Goal: Transaction & Acquisition: Subscribe to service/newsletter

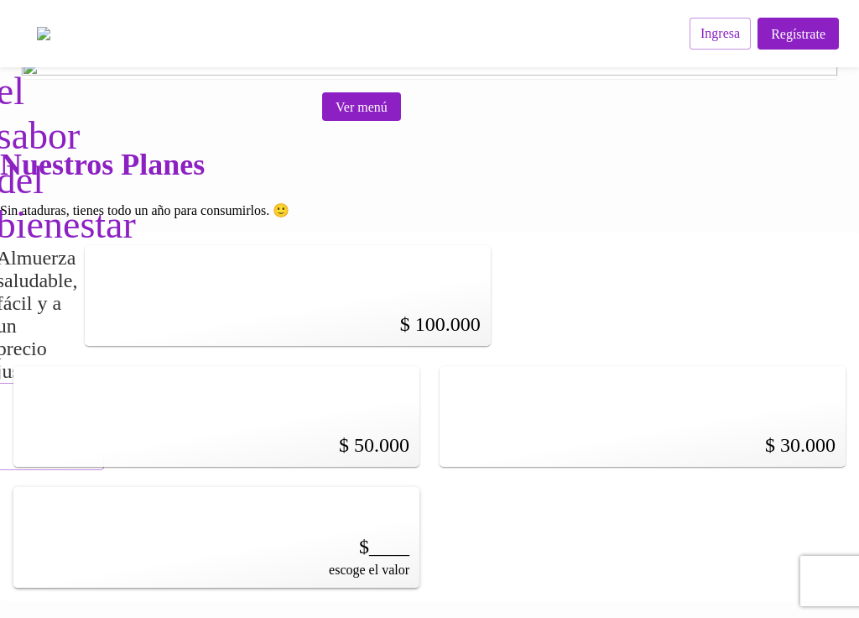
scroll to position [397, 0]
click at [234, 286] on div "$ 100.000" at bounding box center [288, 295] width 406 height 101
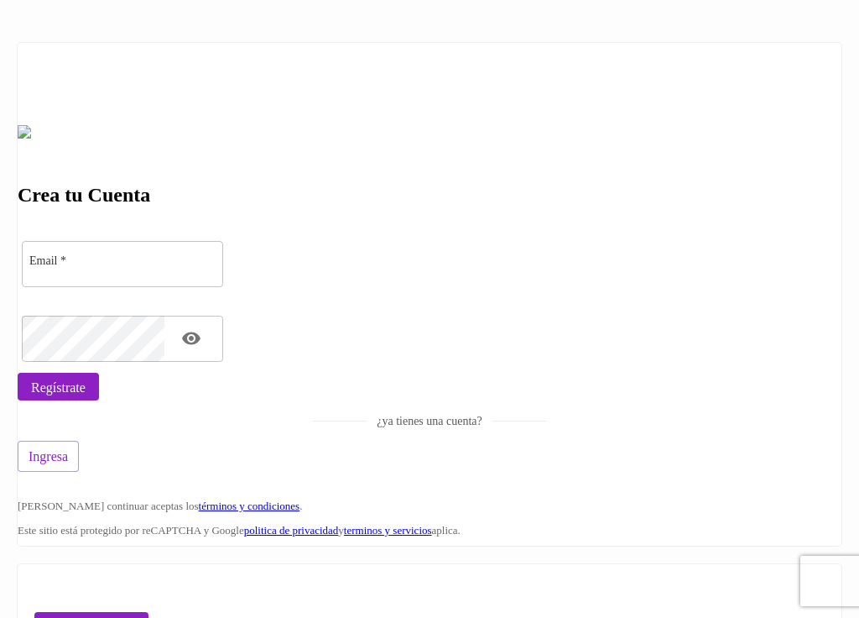
click at [86, 395] on span "Regístrate" at bounding box center [58, 387] width 55 height 16
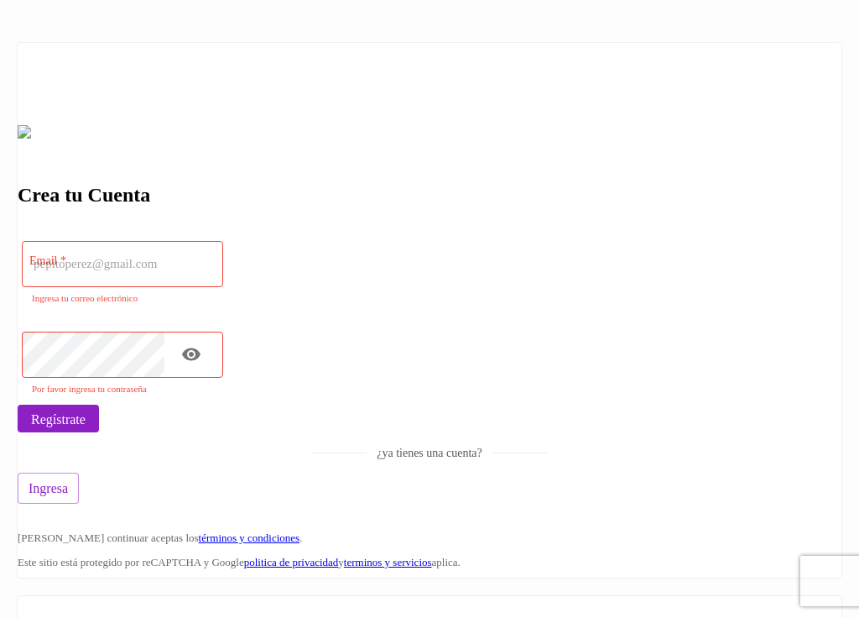
click at [223, 287] on input "email" at bounding box center [122, 264] width 201 height 46
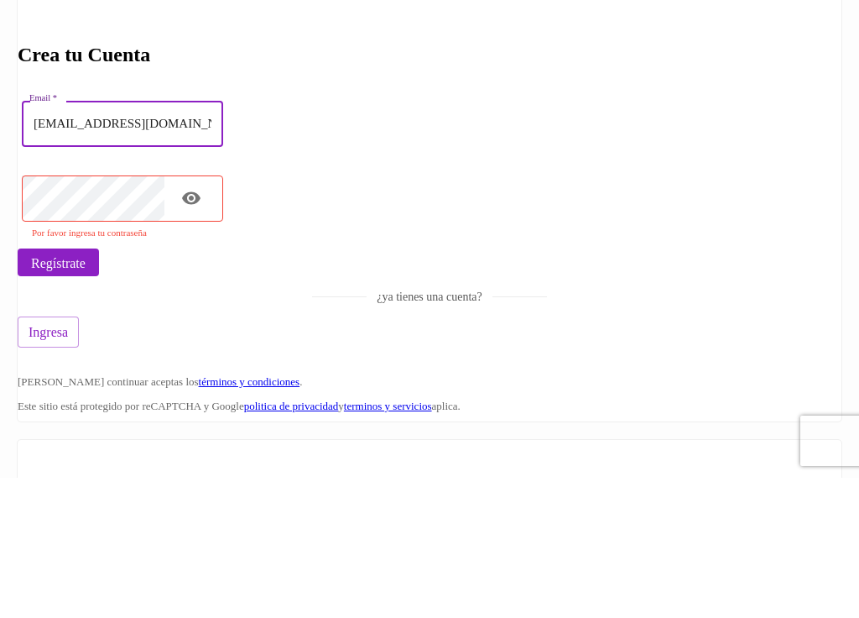
type input "[EMAIL_ADDRESS][DOMAIN_NAME]"
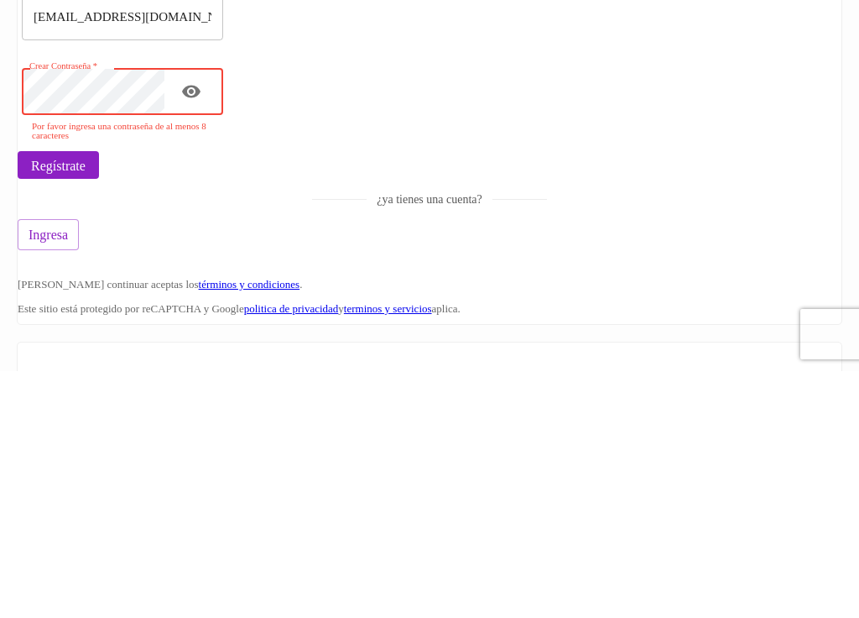
click at [86, 404] on span "Regístrate" at bounding box center [58, 412] width 55 height 16
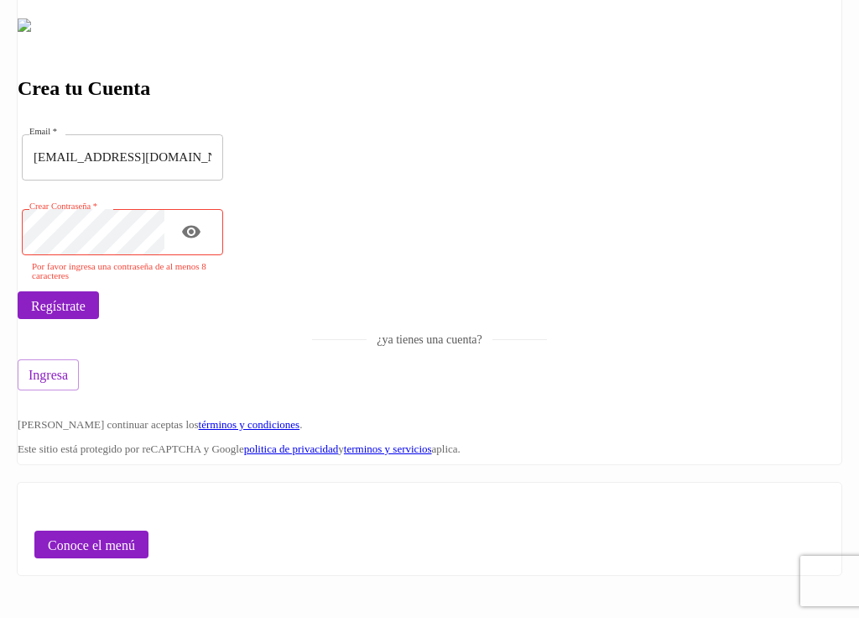
click at [86, 314] on span "Regístrate" at bounding box center [58, 306] width 55 height 16
click at [201, 238] on icon "Toggle password visibility" at bounding box center [191, 232] width 18 height 13
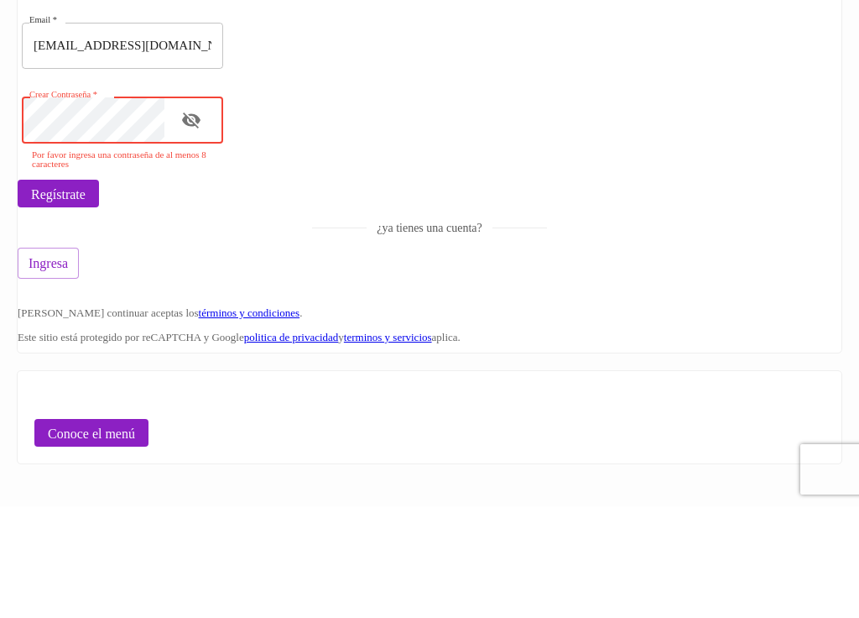
scroll to position [110, 0]
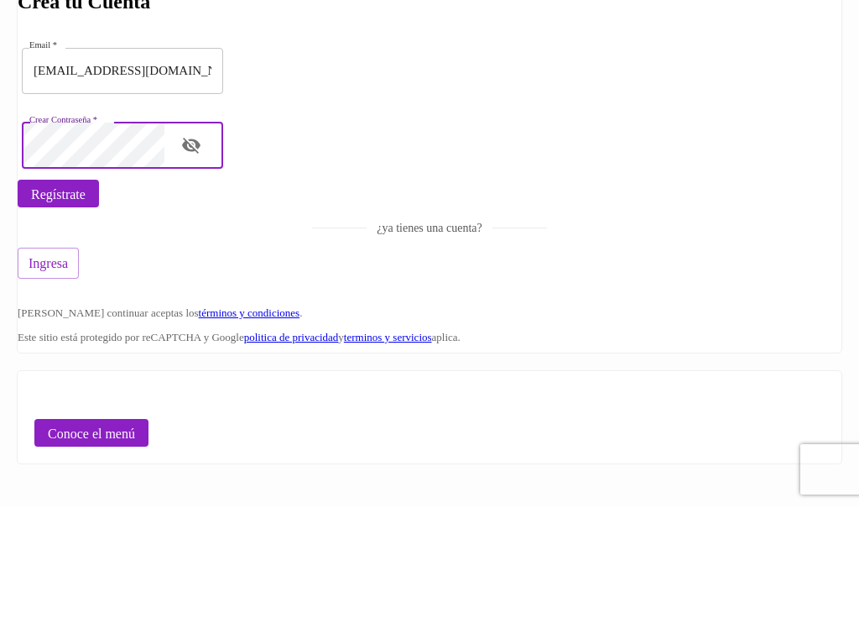
click at [86, 298] on span "Regístrate" at bounding box center [58, 306] width 55 height 16
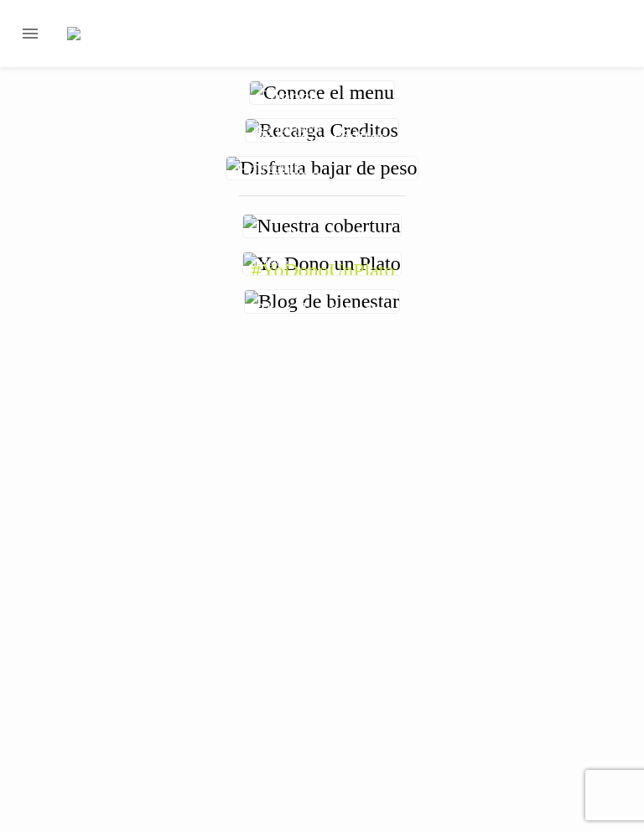
click at [394, 104] on img at bounding box center [322, 92] width 144 height 23
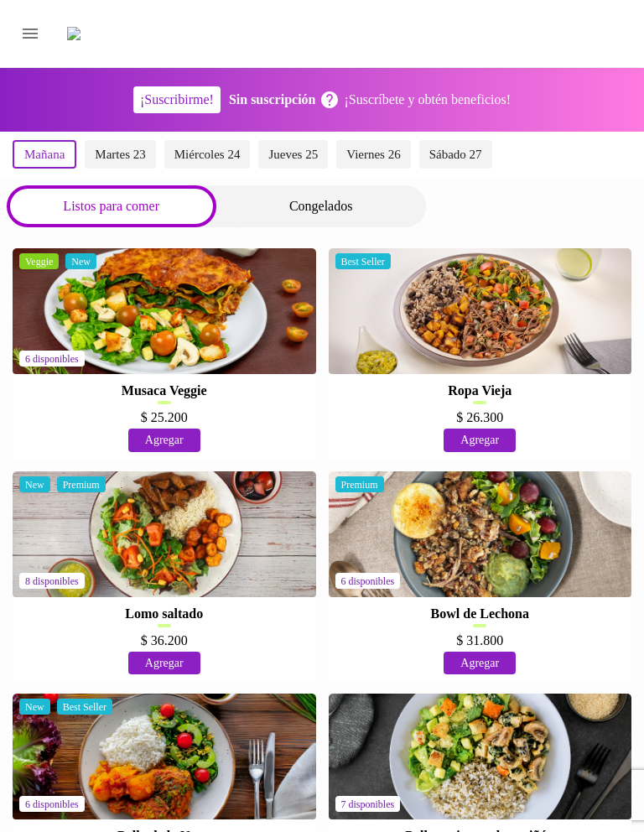
click at [34, 39] on icon "Menu" at bounding box center [30, 34] width 15 height 10
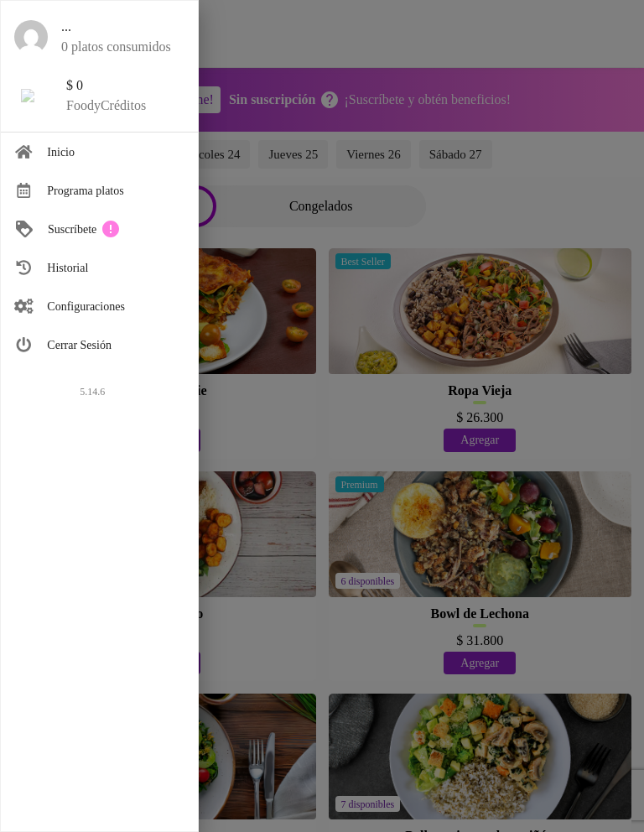
click at [263, 222] on div at bounding box center [322, 416] width 644 height 832
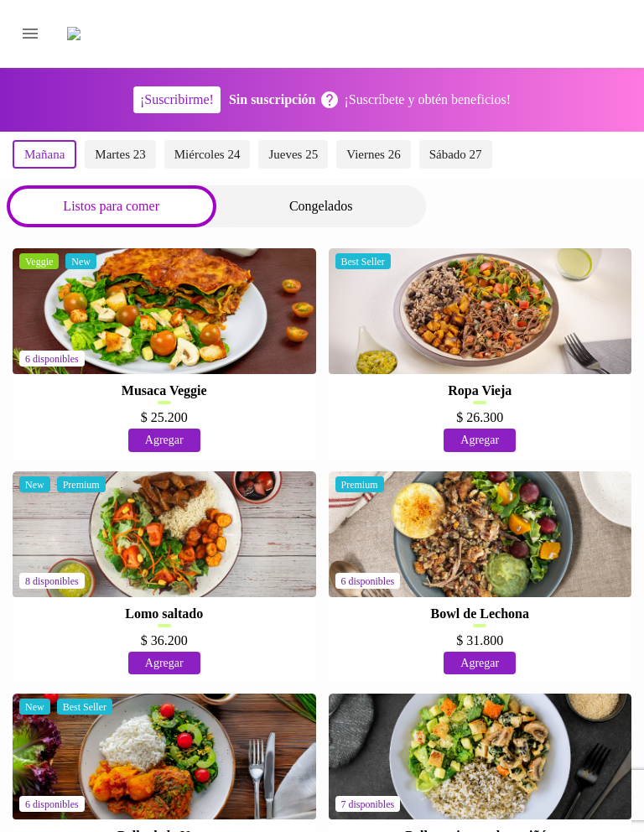
click at [149, 29] on img at bounding box center [121, 33] width 109 height 13
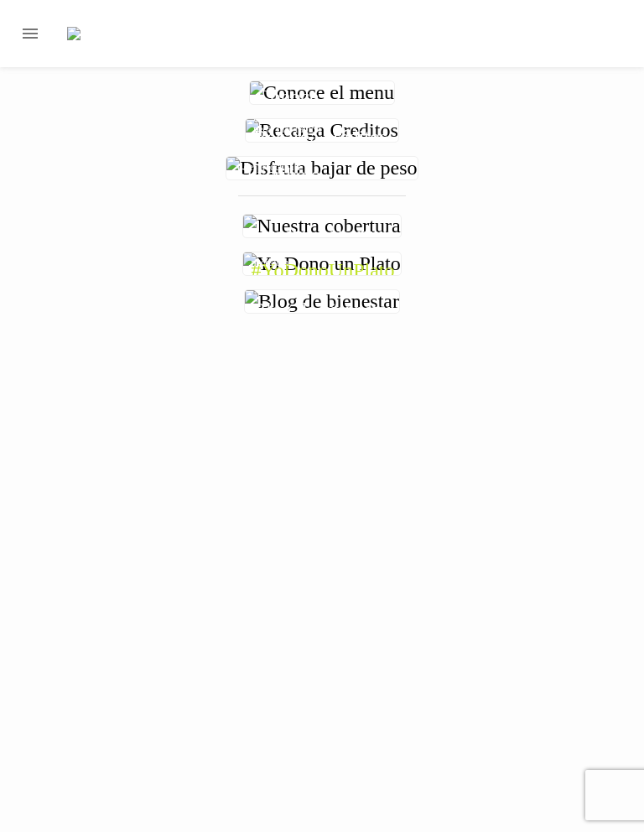
click at [380, 142] on img at bounding box center [322, 130] width 153 height 23
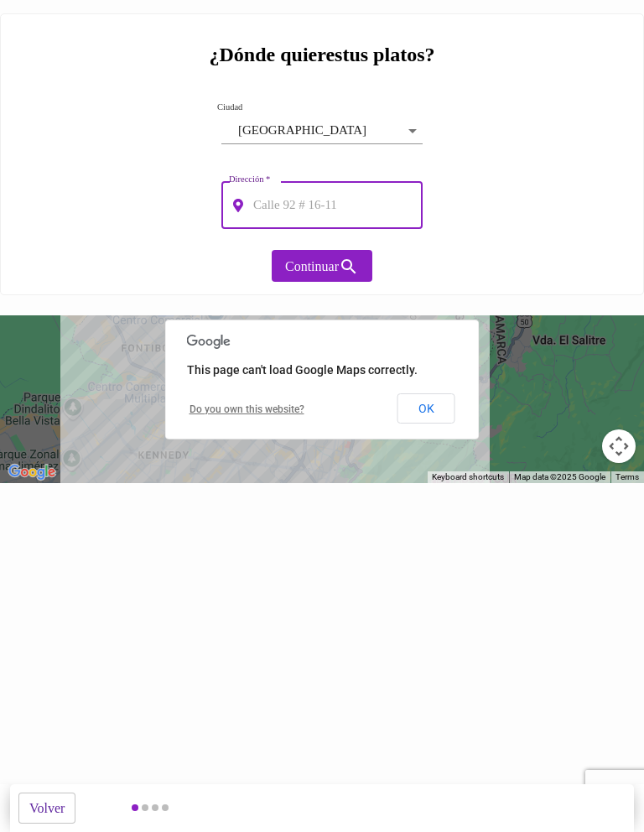
click at [57, 617] on span "Volver" at bounding box center [46, 809] width 35 height 16
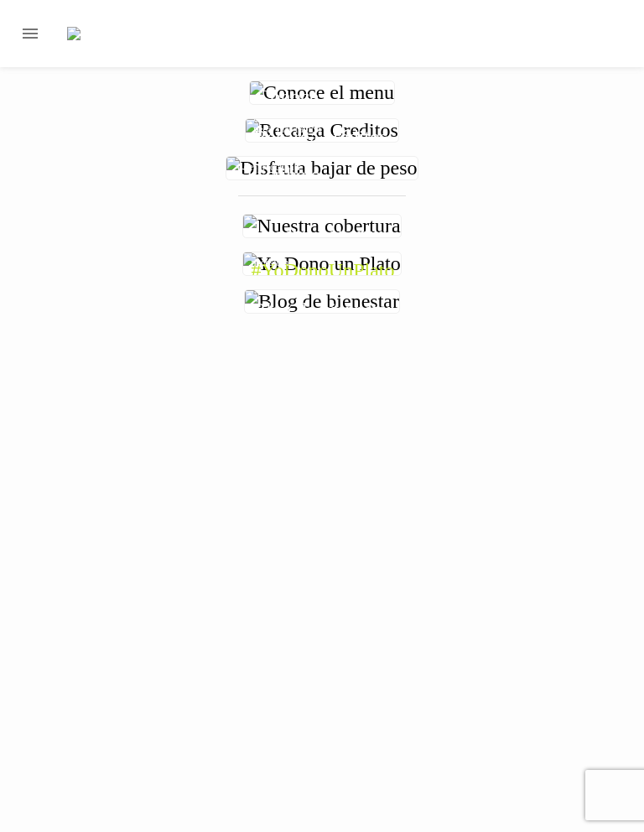
click at [227, 180] on img at bounding box center [322, 168] width 190 height 23
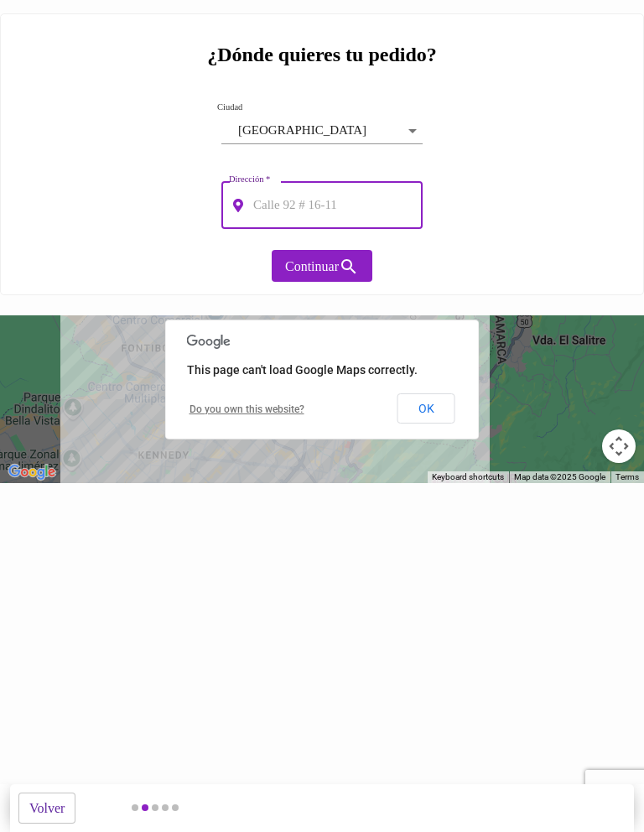
click at [334, 193] on input "text" at bounding box center [336, 205] width 173 height 47
type input "Carrera 96b # 1"
